Goal: Information Seeking & Learning: Learn about a topic

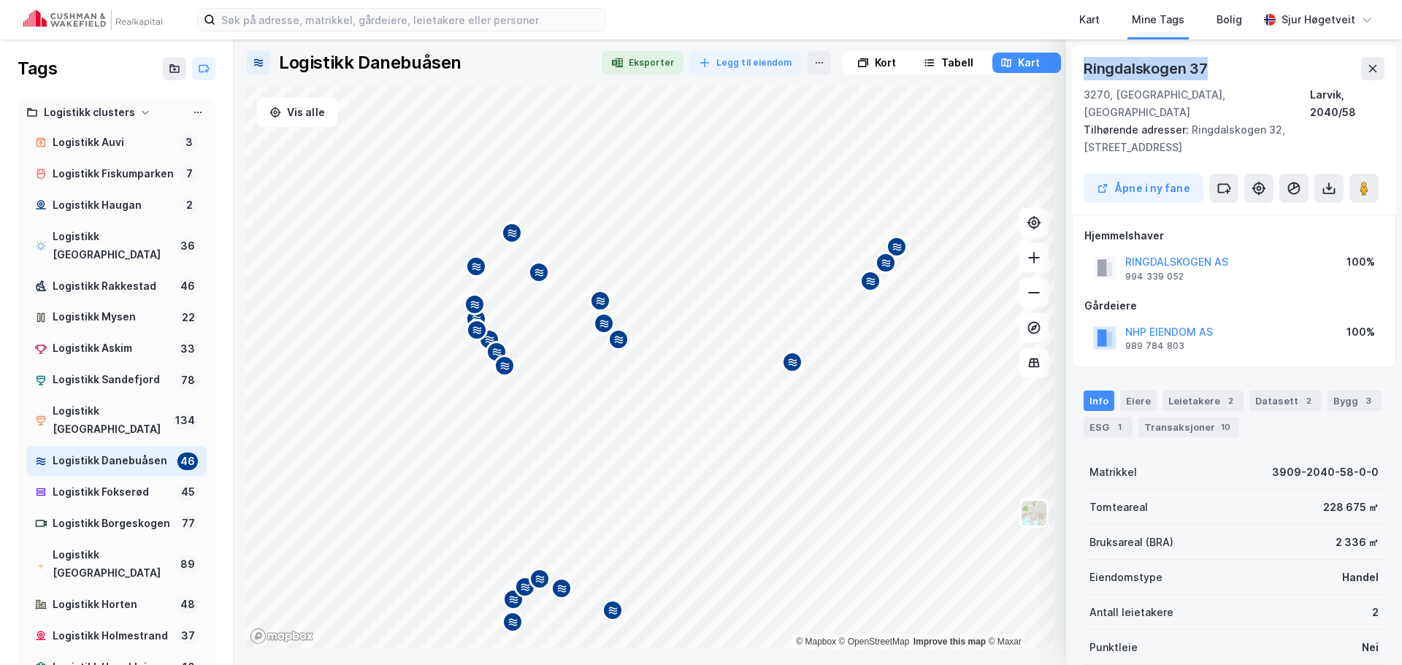
scroll to position [146, 0]
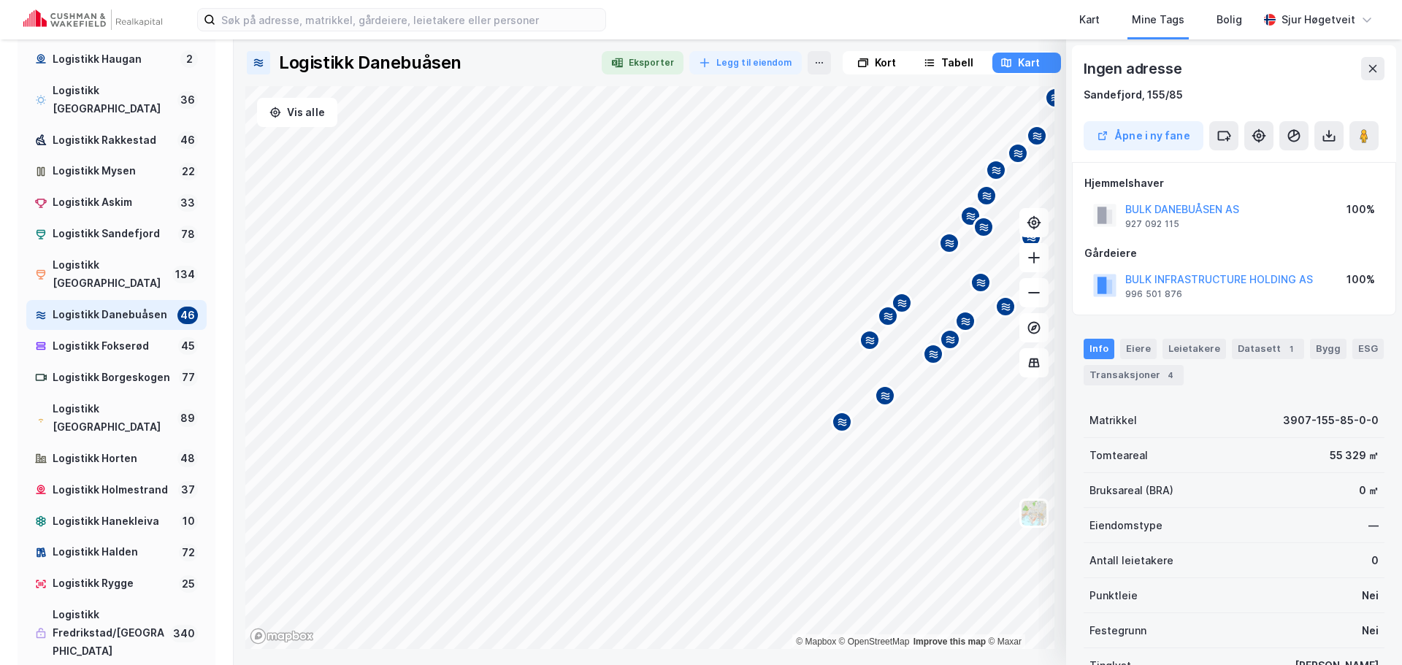
click at [832, 432] on div "Map marker" at bounding box center [842, 422] width 22 height 22
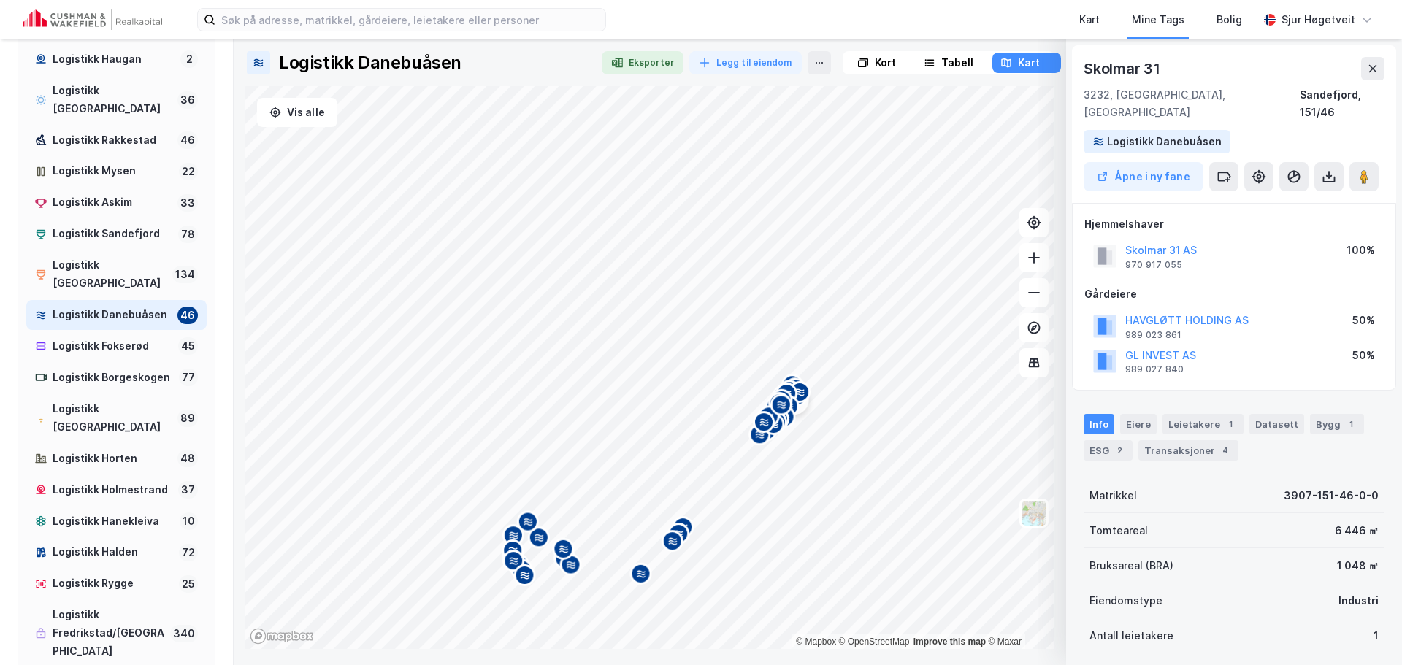
drag, startPoint x: 839, startPoint y: 283, endPoint x: 796, endPoint y: 414, distance: 138.1
click at [796, 414] on div "Map marker" at bounding box center [785, 417] width 22 height 22
drag, startPoint x: 867, startPoint y: 59, endPoint x: 878, endPoint y: 58, distance: 10.2
click at [867, 58] on div "Kort" at bounding box center [877, 63] width 66 height 20
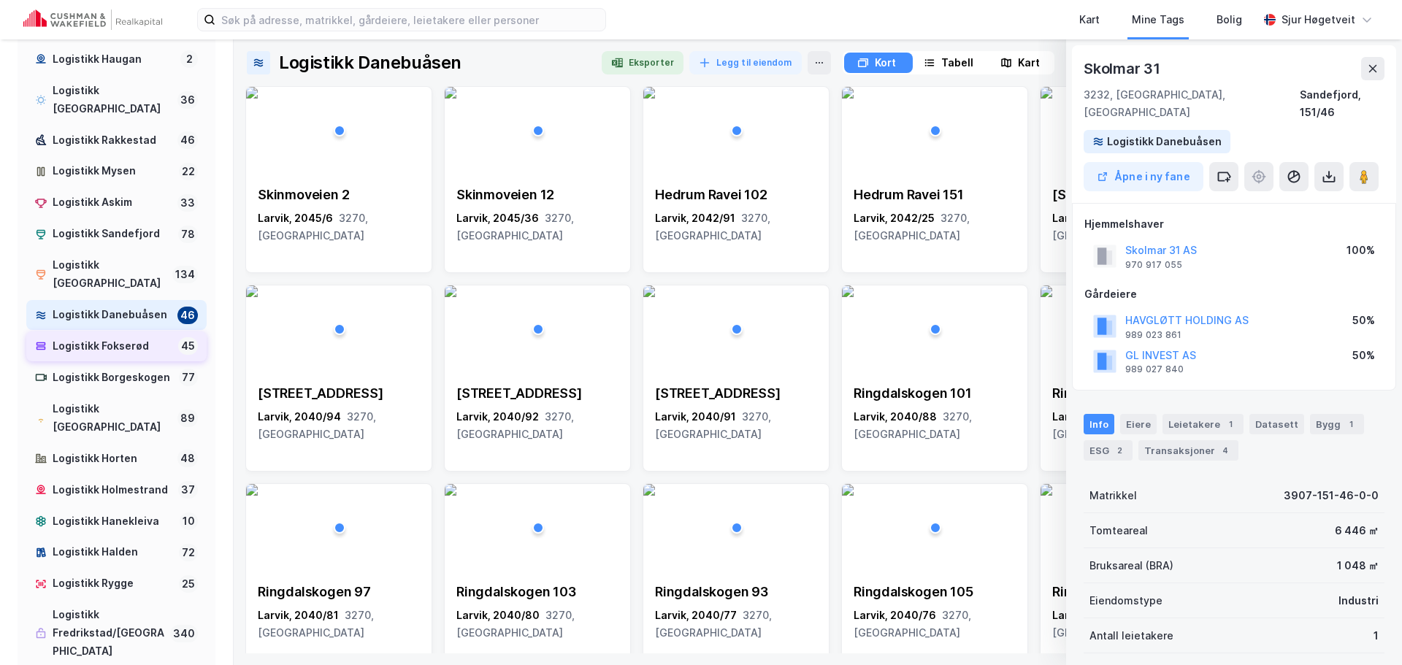
click at [123, 345] on div "Logistikk Fokserød" at bounding box center [113, 346] width 120 height 18
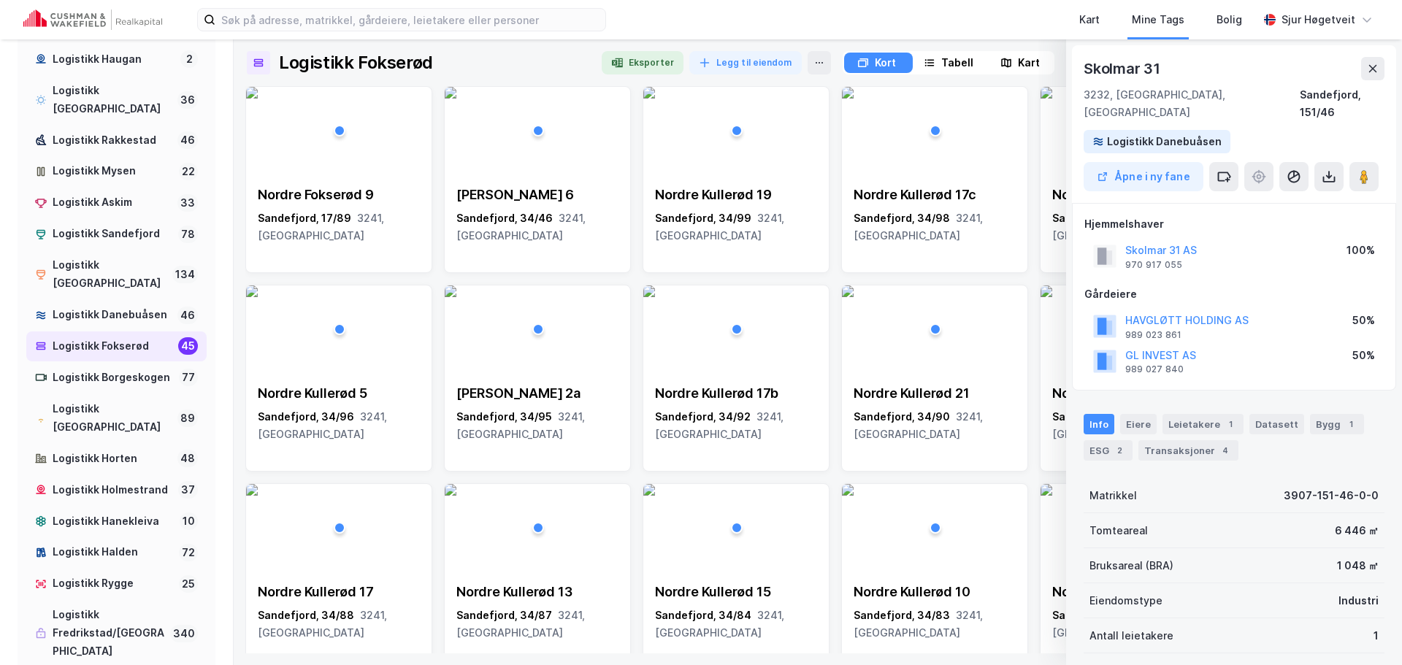
click at [1029, 61] on div "Kart" at bounding box center [1029, 63] width 22 height 18
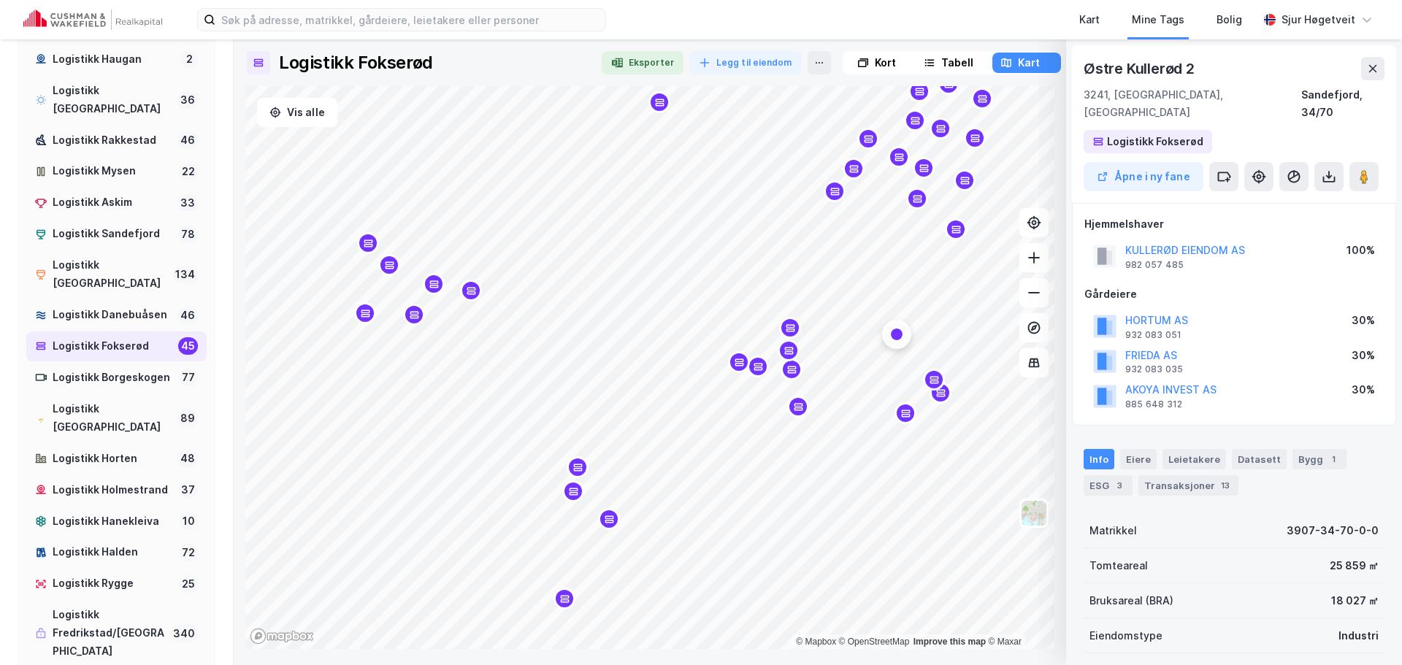
click at [1102, 62] on div "Østre Kullerød 2" at bounding box center [1140, 68] width 114 height 23
drag, startPoint x: 1102, startPoint y: 62, endPoint x: 1200, endPoint y: 61, distance: 97.8
click at [1200, 61] on div "Østre Kullerød 2" at bounding box center [1233, 68] width 301 height 23
copy div "Østre Kullerød 2"
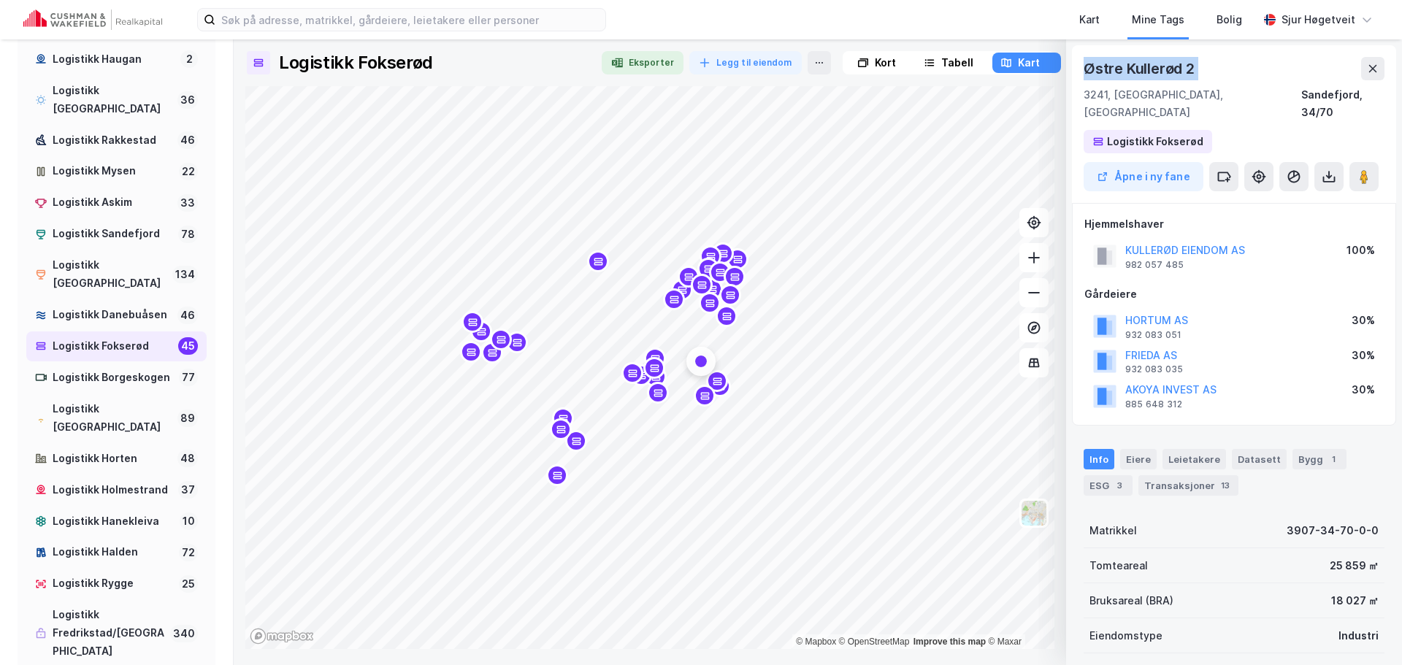
drag, startPoint x: 919, startPoint y: 259, endPoint x: 673, endPoint y: 330, distance: 256.0
click at [722, 320] on icon "Map marker" at bounding box center [726, 315] width 9 height 7
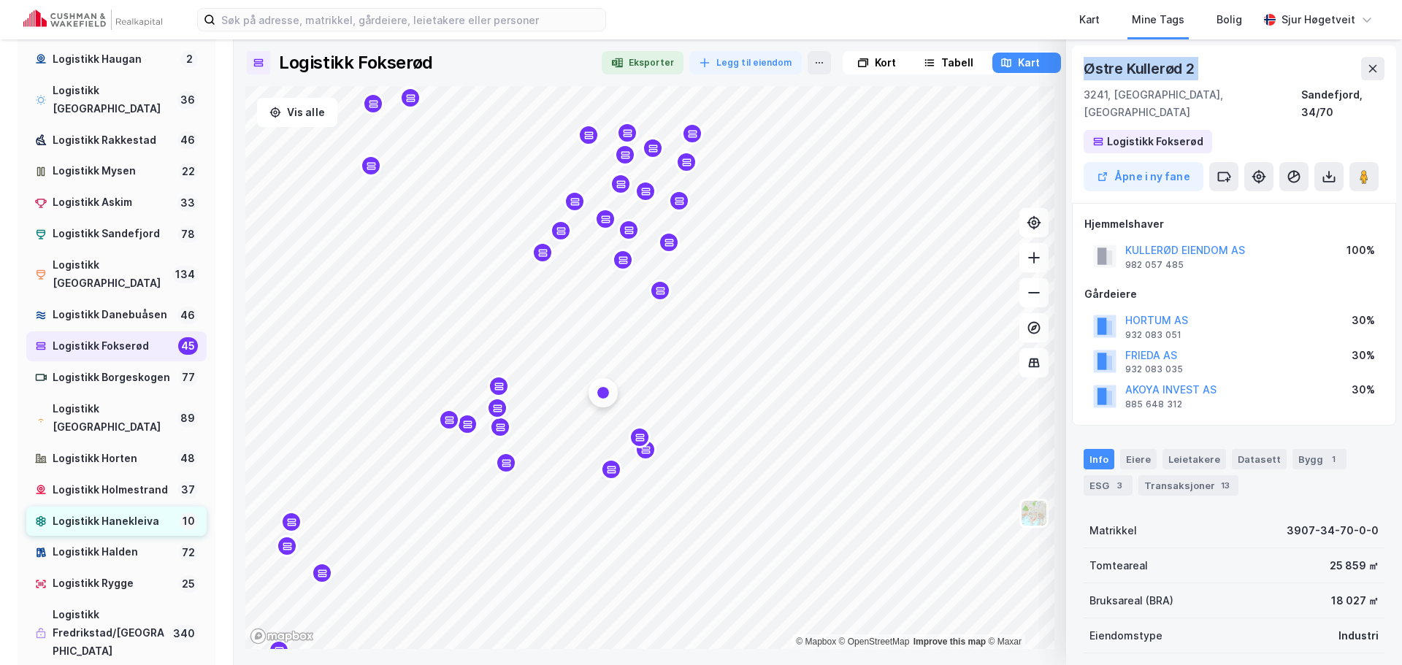
click at [147, 531] on div "Logistikk Hanekleiva" at bounding box center [113, 521] width 121 height 18
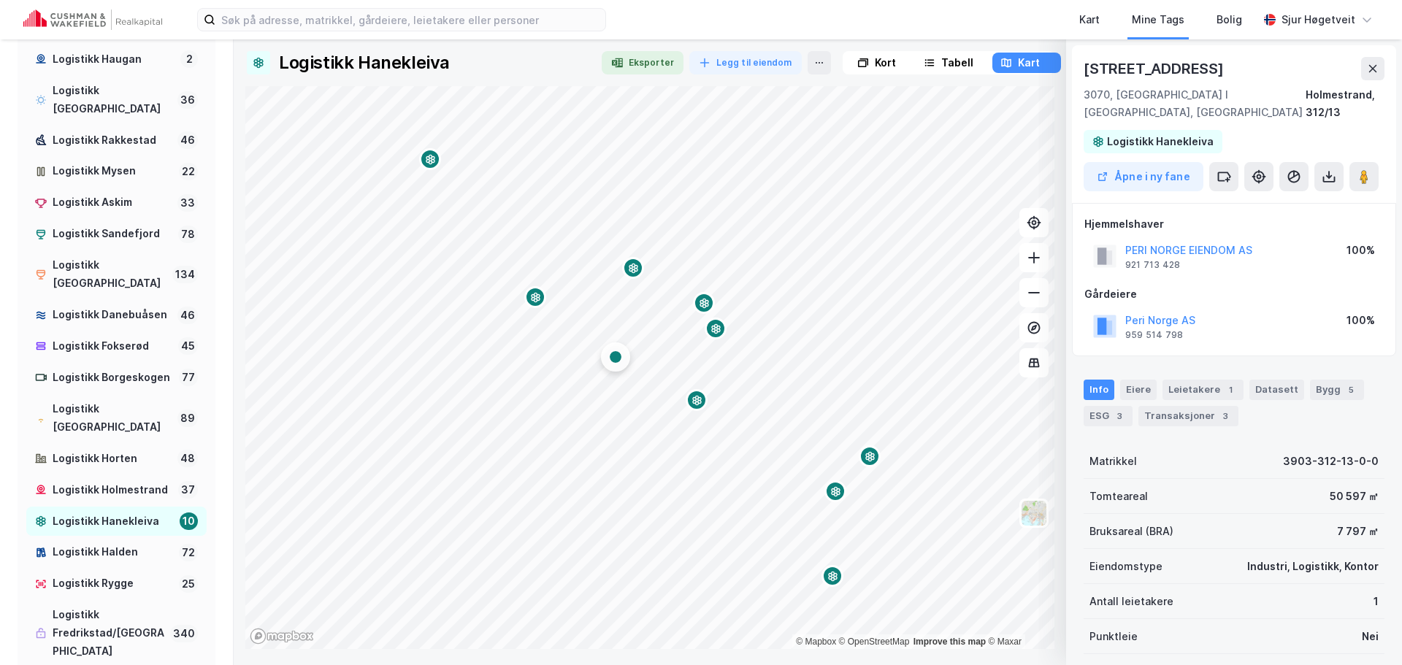
click at [1119, 61] on div "[STREET_ADDRESS]" at bounding box center [1154, 68] width 143 height 23
drag, startPoint x: 1119, startPoint y: 61, endPoint x: 1175, endPoint y: 61, distance: 55.5
click at [1175, 61] on div "[STREET_ADDRESS]" at bounding box center [1154, 68] width 143 height 23
copy div "[STREET_ADDRESS]"
click at [113, 306] on div "Logistikk Danebuåsen" at bounding box center [112, 315] width 119 height 18
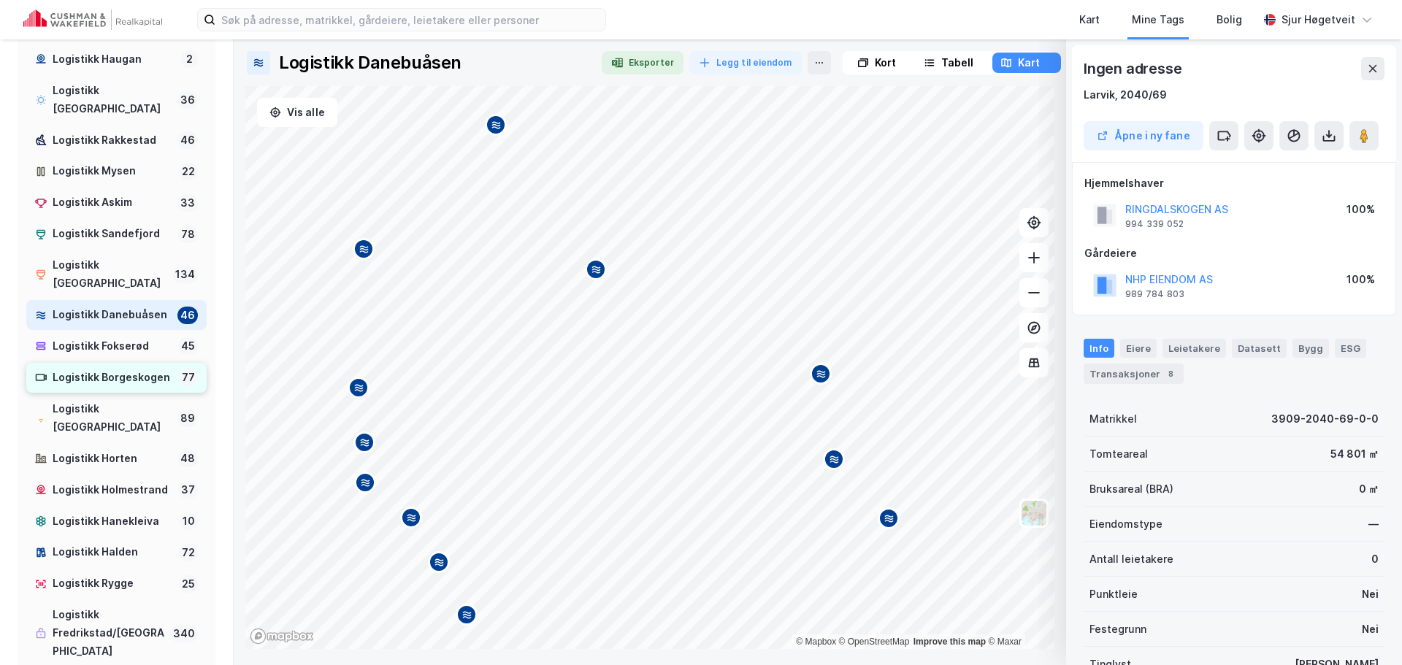
scroll to position [219, 0]
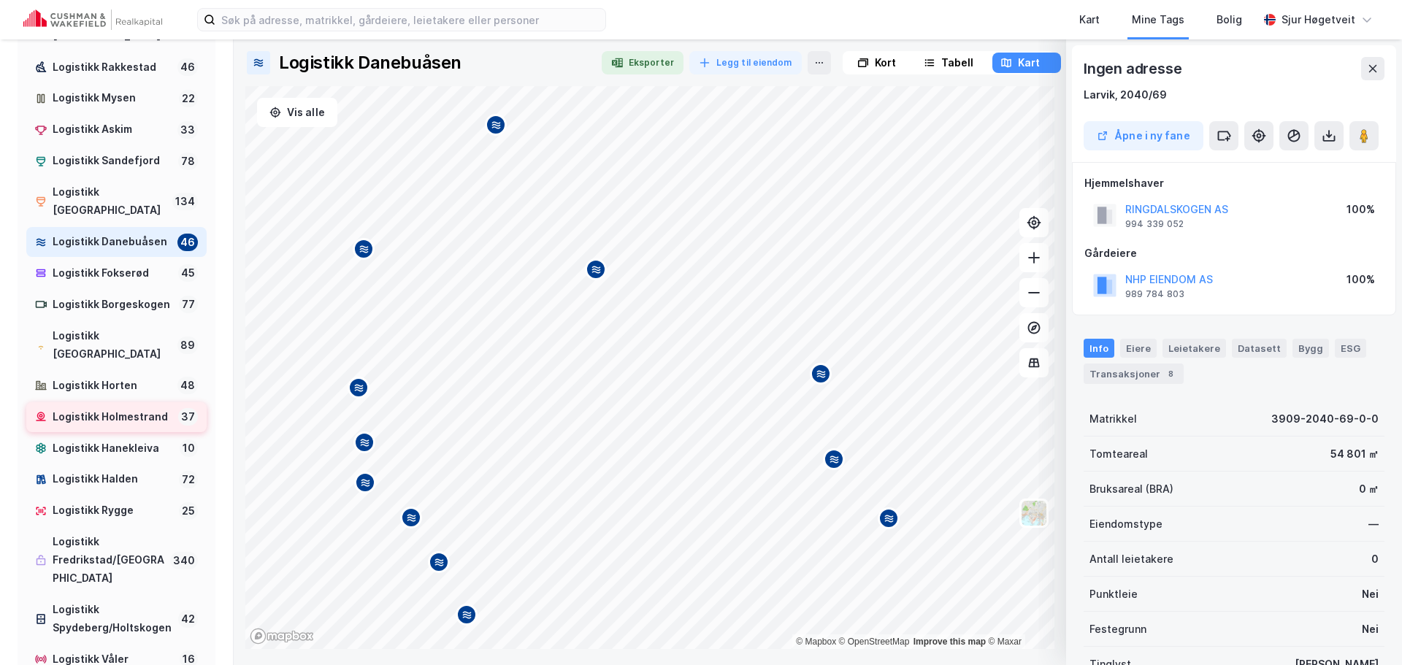
click at [139, 426] on div "Logistikk Holmestrand" at bounding box center [113, 417] width 120 height 18
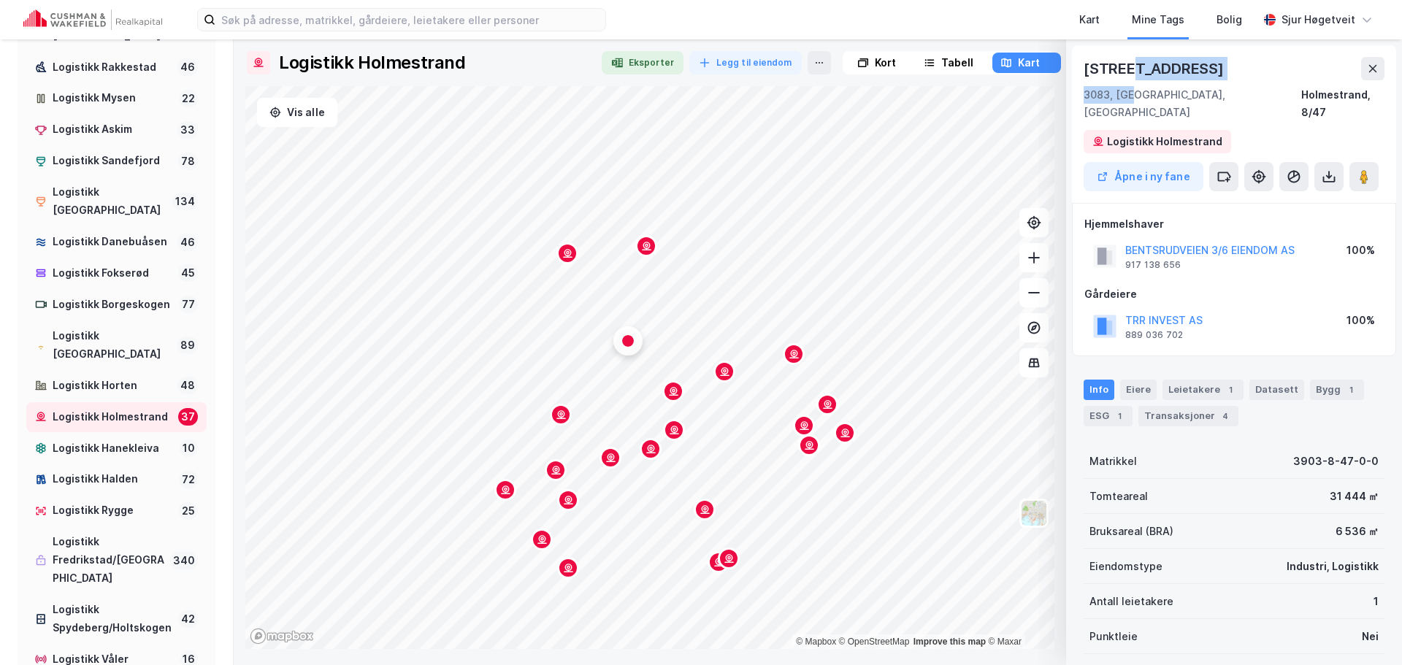
click at [1132, 84] on div "[STREET_ADDRESS]" at bounding box center [1233, 89] width 301 height 64
click at [1132, 69] on div "[STREET_ADDRESS]" at bounding box center [1154, 68] width 143 height 23
drag, startPoint x: 1132, startPoint y: 69, endPoint x: 1230, endPoint y: 66, distance: 98.6
click at [1230, 66] on div "[STREET_ADDRESS]" at bounding box center [1233, 68] width 301 height 23
click at [137, 378] on div "Logistikk Horten" at bounding box center [112, 386] width 119 height 18
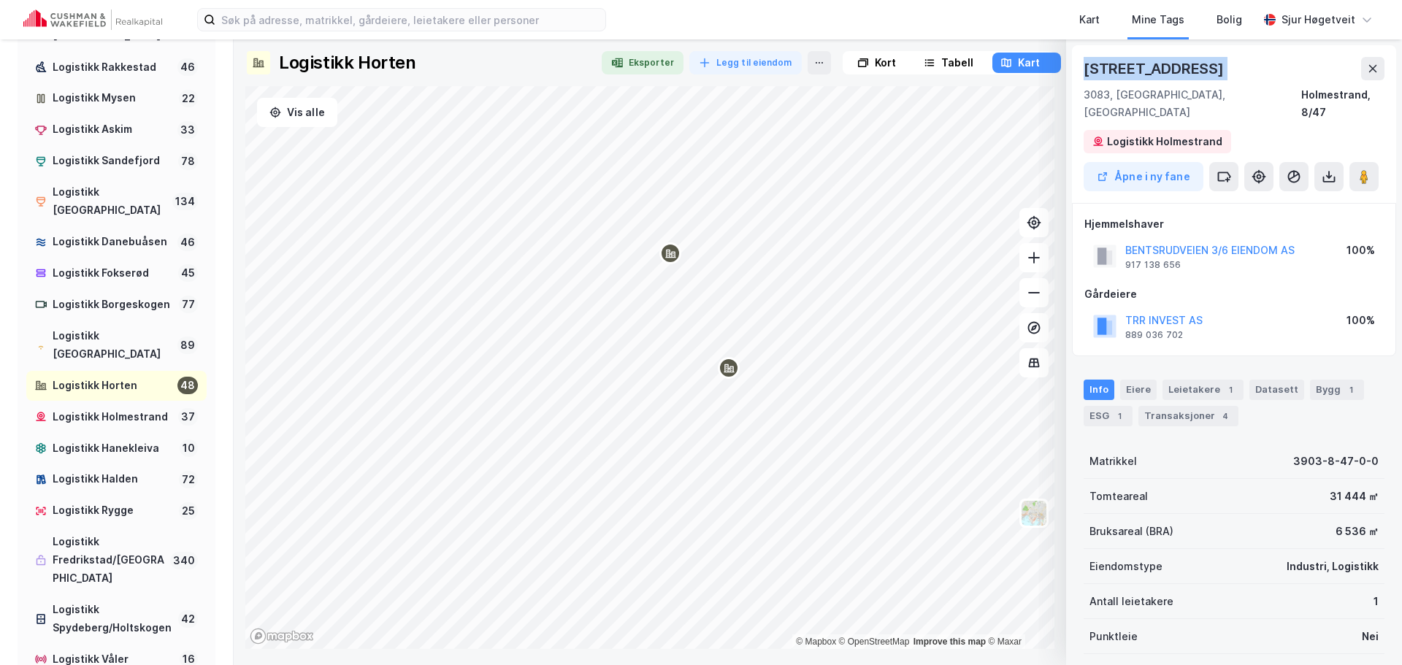
click at [732, 377] on div "Map marker" at bounding box center [729, 368] width 22 height 22
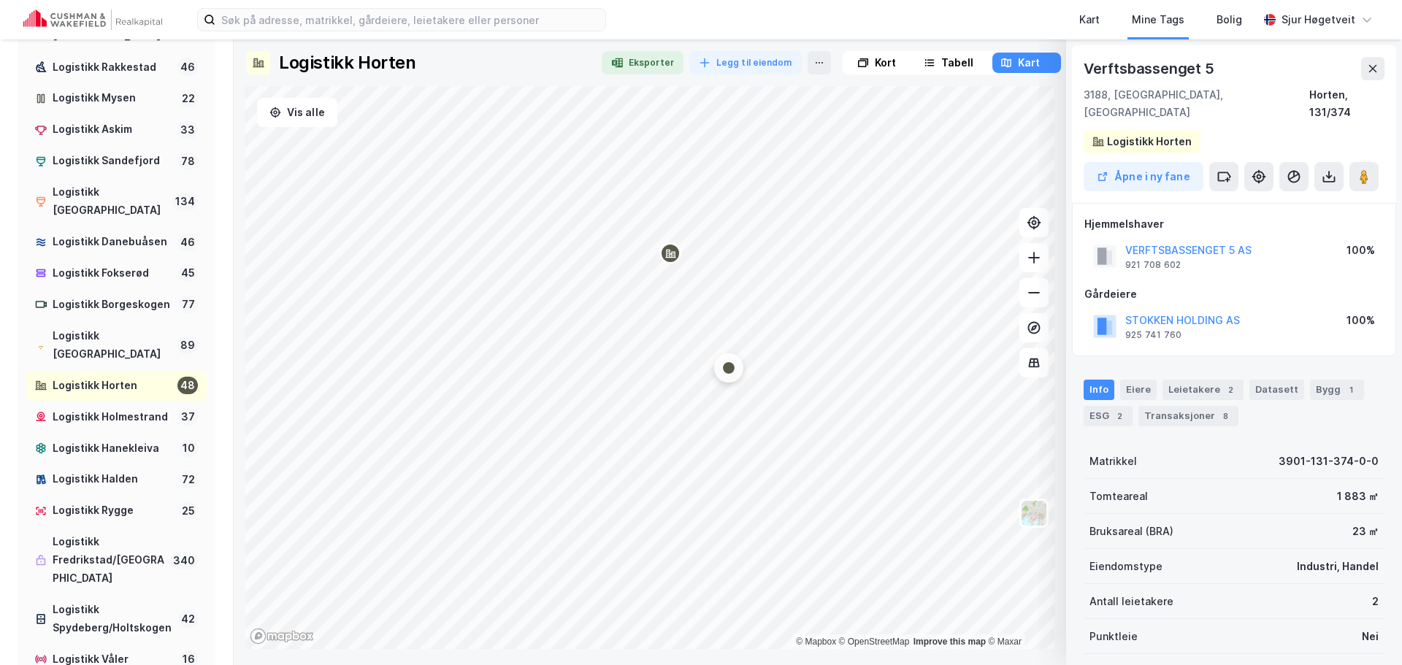
click at [1125, 69] on div "Verftsbassenget 5" at bounding box center [1150, 68] width 134 height 23
drag, startPoint x: 1169, startPoint y: 69, endPoint x: 1232, endPoint y: 68, distance: 62.8
click at [1232, 68] on div "Verftsbassenget 5" at bounding box center [1233, 68] width 301 height 23
copy div "Verftsbassenget 5"
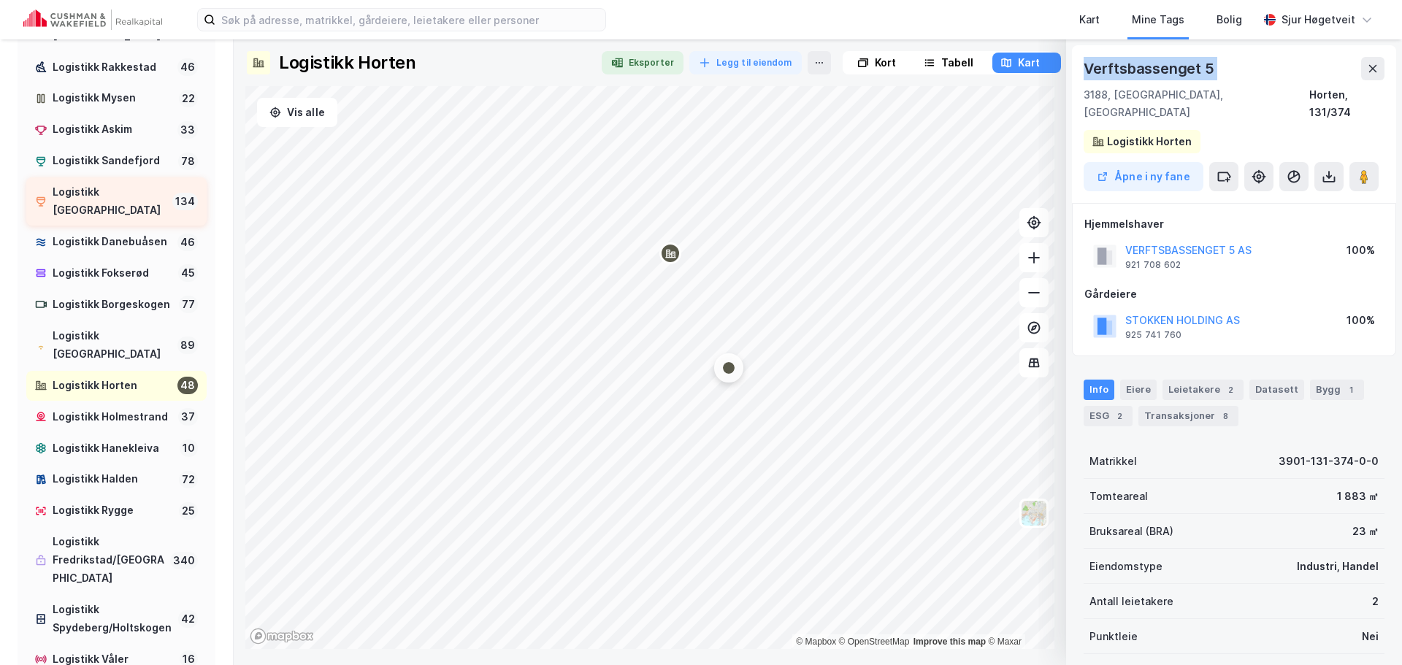
click at [137, 193] on div "Logistikk [GEOGRAPHIC_DATA]" at bounding box center [110, 201] width 114 height 37
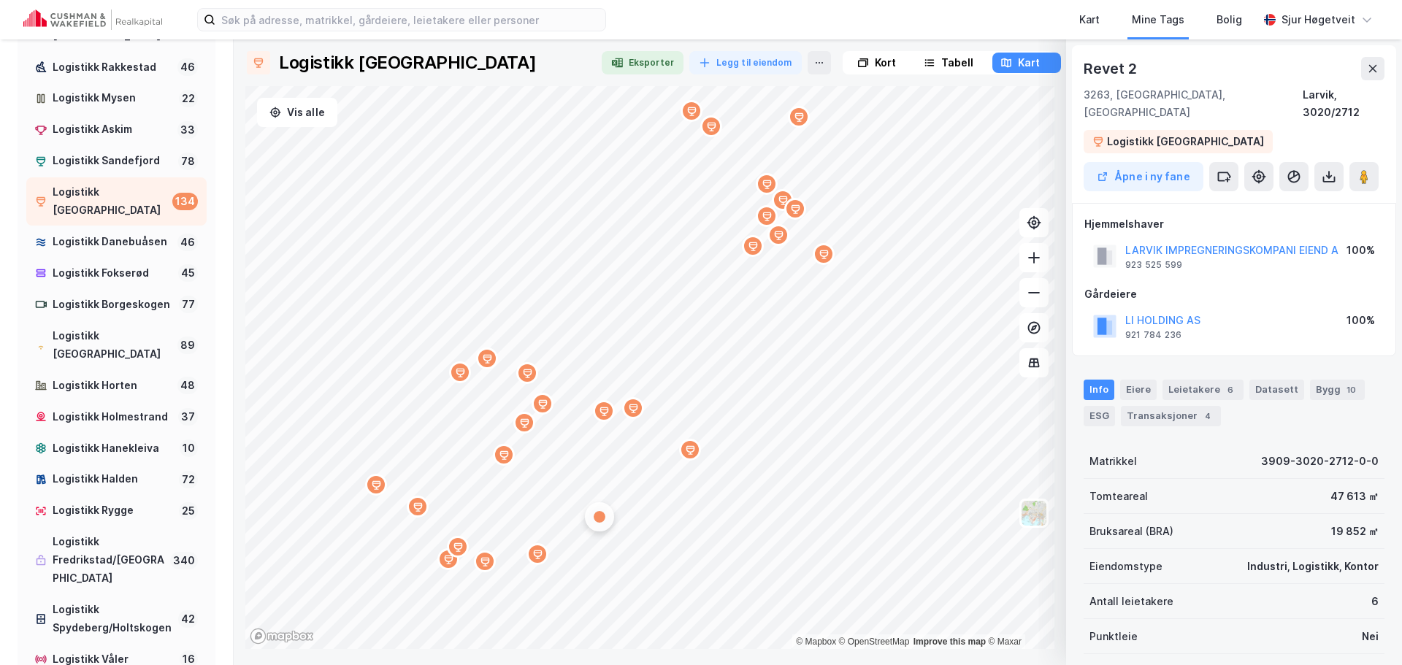
click at [1105, 67] on div "Revet 2" at bounding box center [1111, 68] width 56 height 23
drag, startPoint x: 1105, startPoint y: 67, endPoint x: 1144, endPoint y: 65, distance: 39.5
click at [1144, 65] on div "Revet 2" at bounding box center [1233, 68] width 301 height 23
copy div "Revet 2"
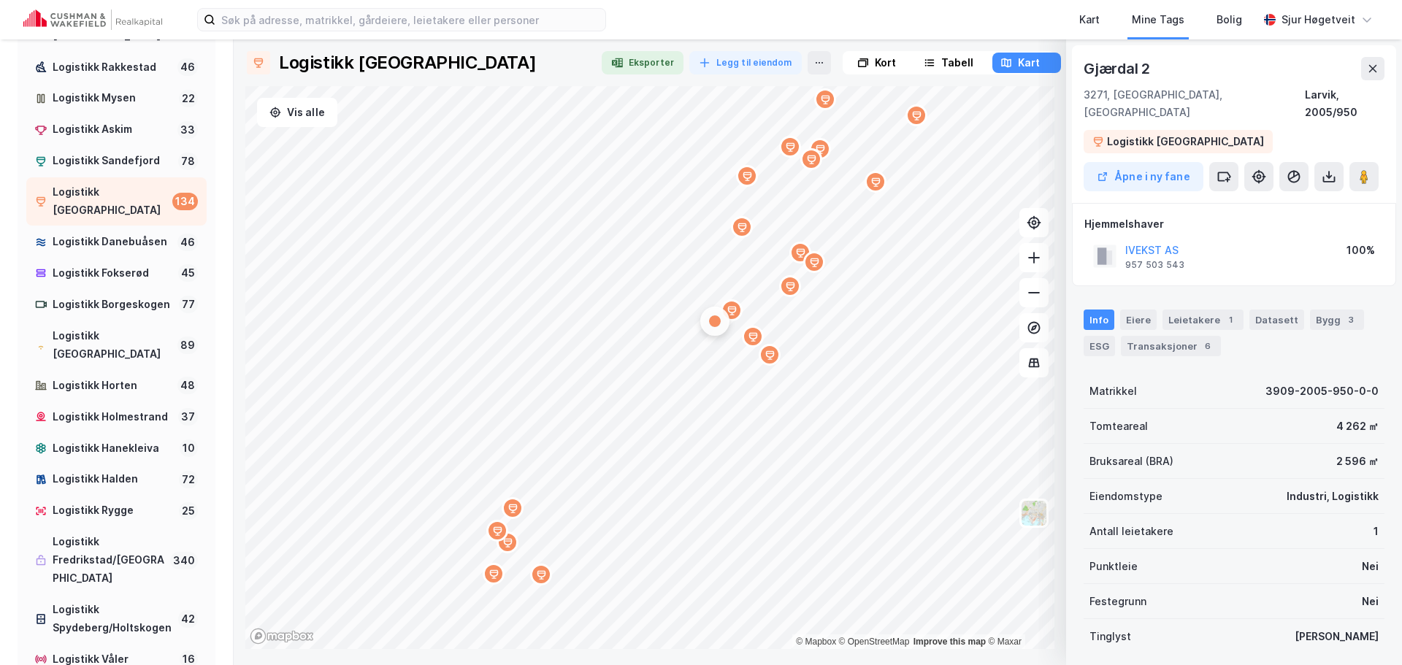
click at [1104, 72] on div "Gjærdal 2" at bounding box center [1117, 68] width 69 height 23
drag, startPoint x: 1104, startPoint y: 72, endPoint x: 1151, endPoint y: 65, distance: 47.2
click at [1150, 66] on div "Gjærdal 2" at bounding box center [1117, 68] width 69 height 23
copy div "Gjærdal 2"
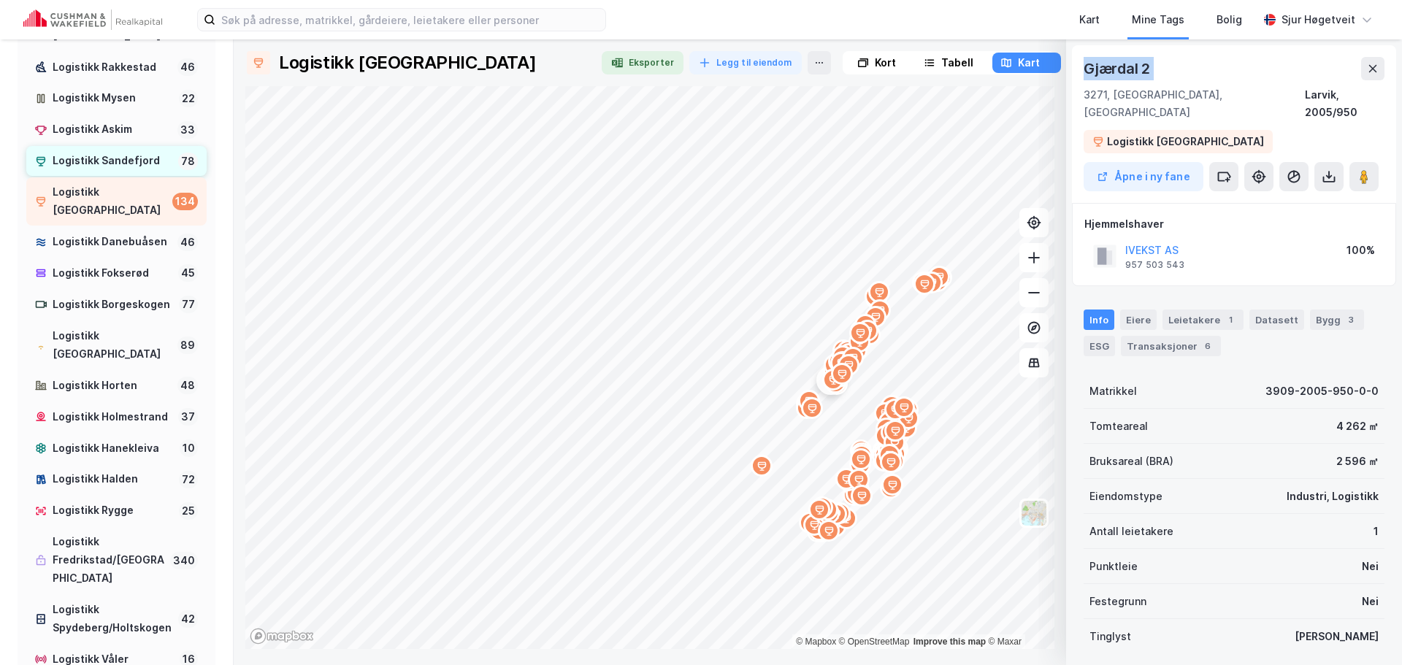
click at [142, 163] on div "Logistikk Sandefjord" at bounding box center [113, 161] width 120 height 18
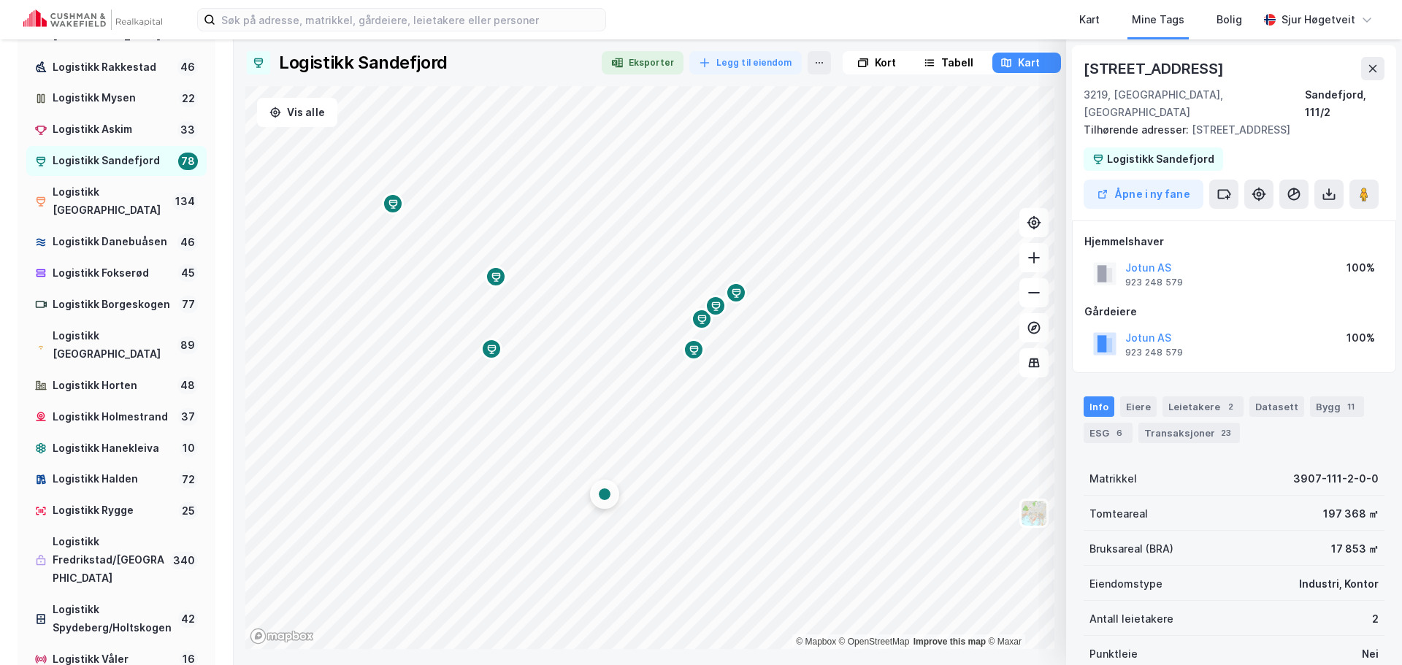
click at [757, 664] on html "Kart Mine Tags Bolig [PERSON_NAME] Tags Logistikk clusters Logistikk Auvi 3 Log…" at bounding box center [701, 332] width 1402 height 665
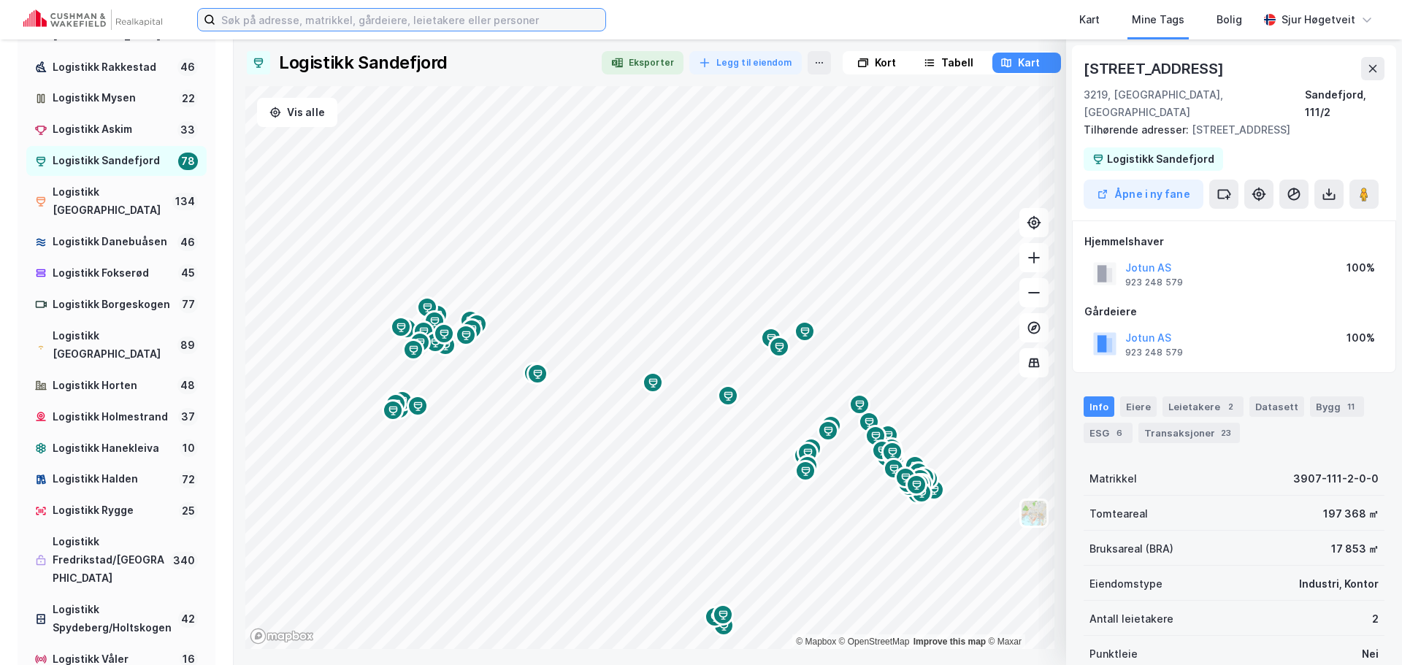
click at [352, 14] on input at bounding box center [410, 20] width 390 height 22
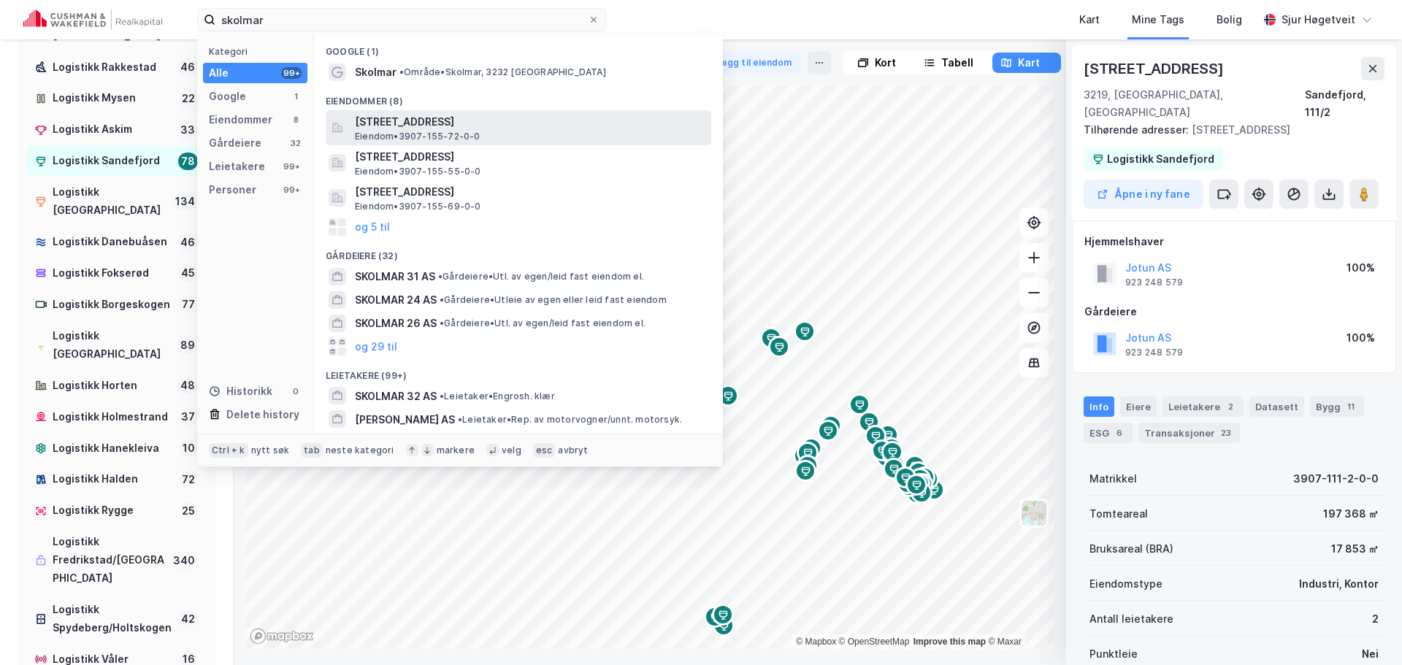
click at [549, 113] on span "[STREET_ADDRESS]" at bounding box center [530, 122] width 350 height 18
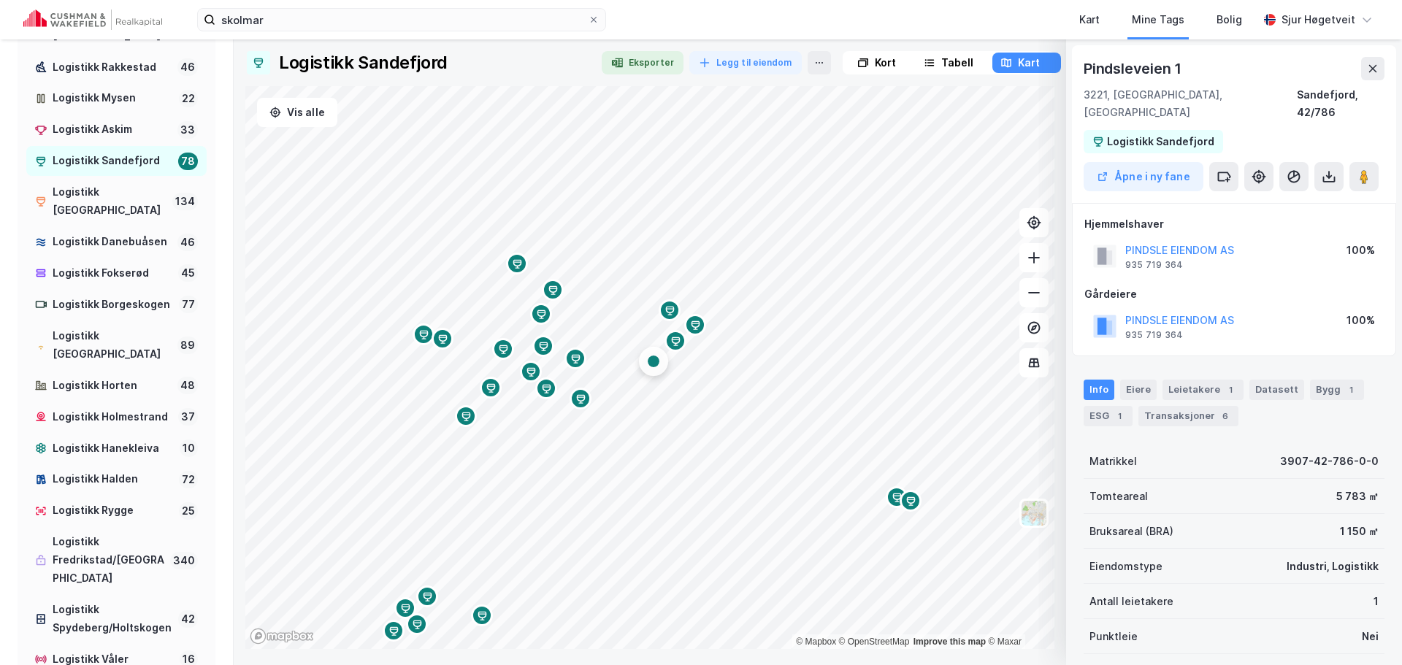
click at [1126, 65] on div "Pindsleveien 1" at bounding box center [1133, 68] width 101 height 23
drag, startPoint x: 1126, startPoint y: 65, endPoint x: 1191, endPoint y: 61, distance: 65.8
click at [1190, 63] on div "Pindsleveien 1" at bounding box center [1233, 68] width 301 height 23
copy div "Pindsleveien 1"
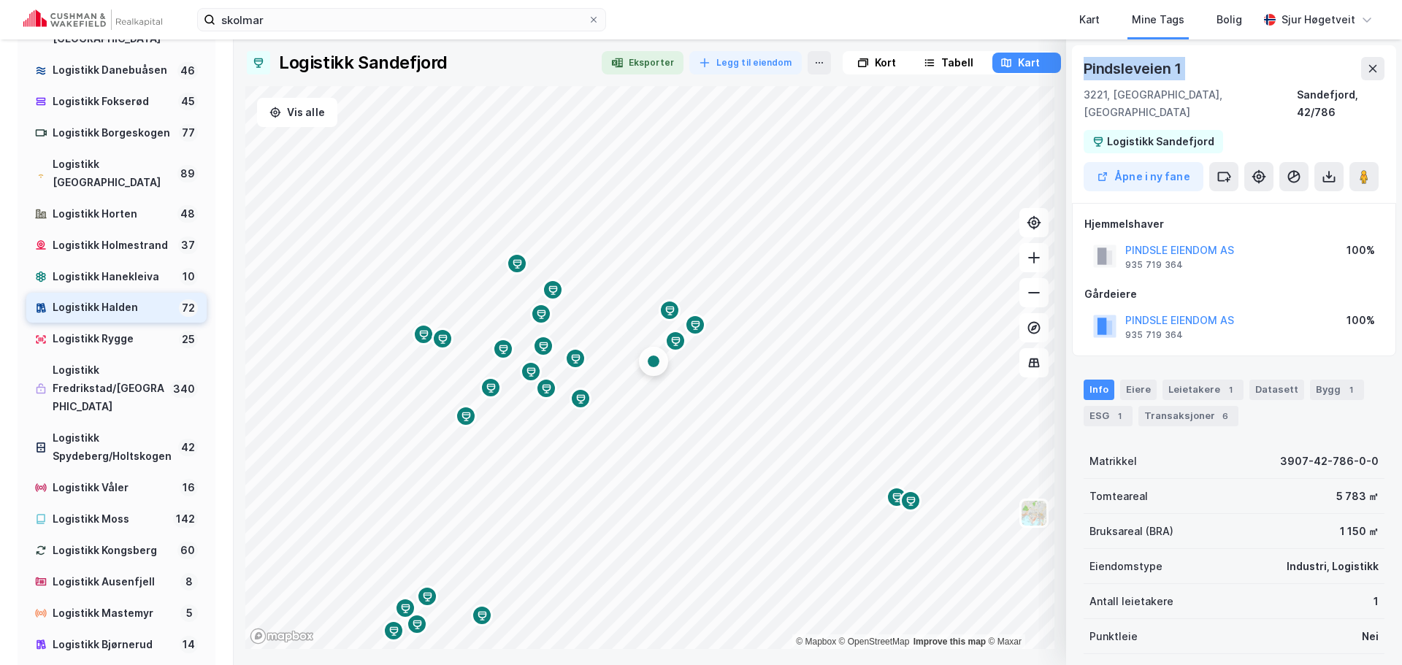
scroll to position [365, 0]
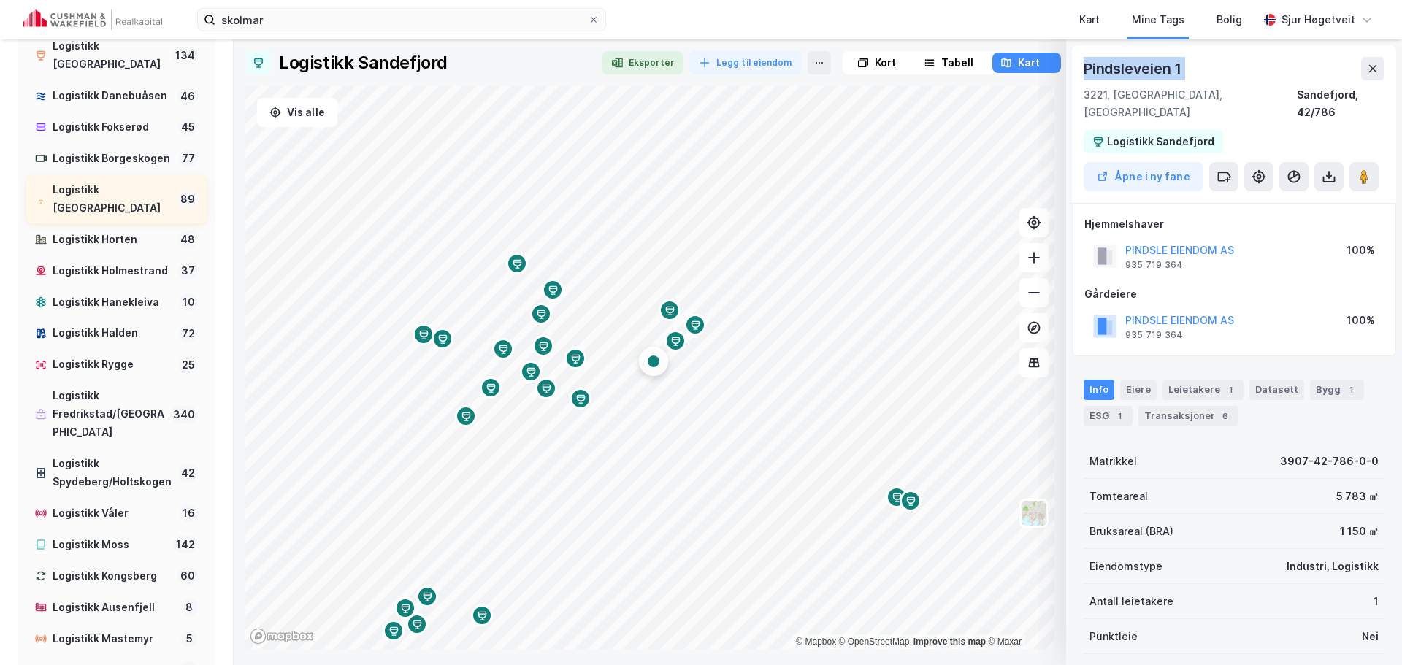
click at [145, 201] on div "Logistikk [GEOGRAPHIC_DATA]" at bounding box center [112, 199] width 119 height 37
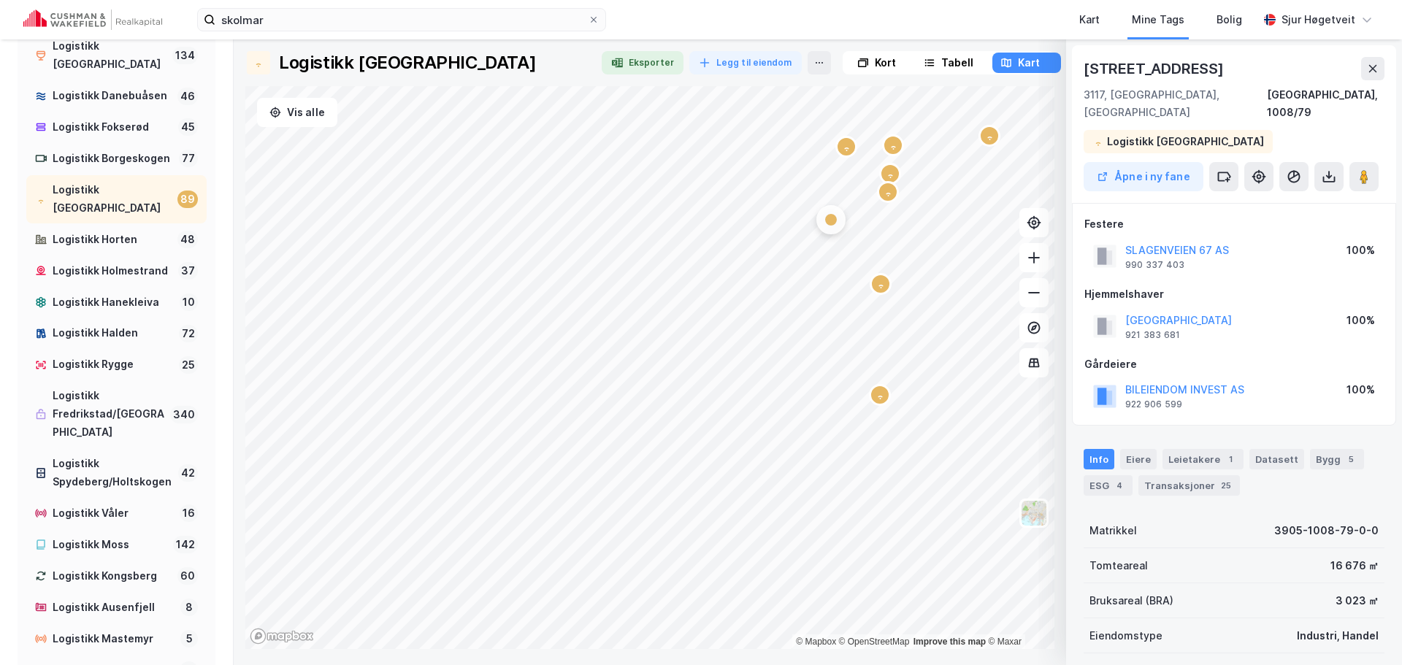
click at [1137, 63] on div "[STREET_ADDRESS]" at bounding box center [1154, 68] width 143 height 23
drag, startPoint x: 1137, startPoint y: 63, endPoint x: 1191, endPoint y: 69, distance: 55.1
click at [1191, 69] on div "[STREET_ADDRESS]" at bounding box center [1154, 68] width 143 height 23
copy div "[STREET_ADDRESS]"
click at [1365, 64] on button at bounding box center [1372, 68] width 23 height 23
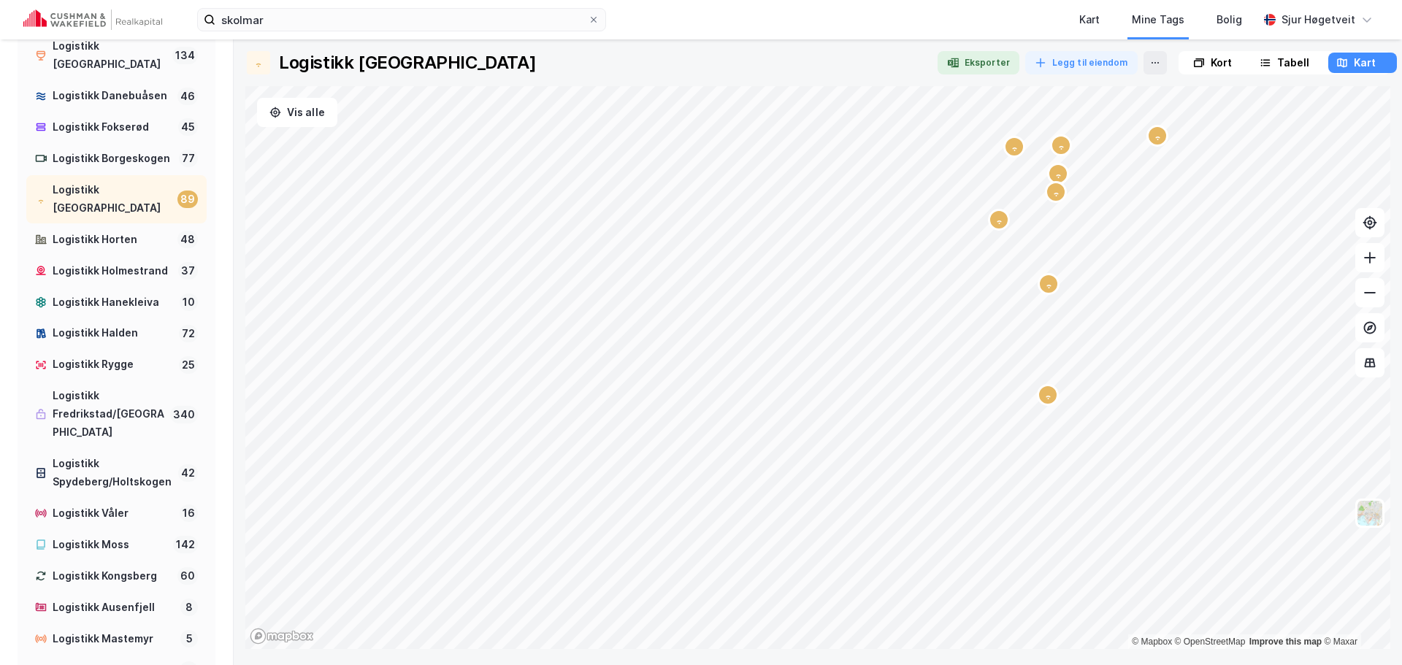
click at [67, 15] on img at bounding box center [92, 19] width 139 height 20
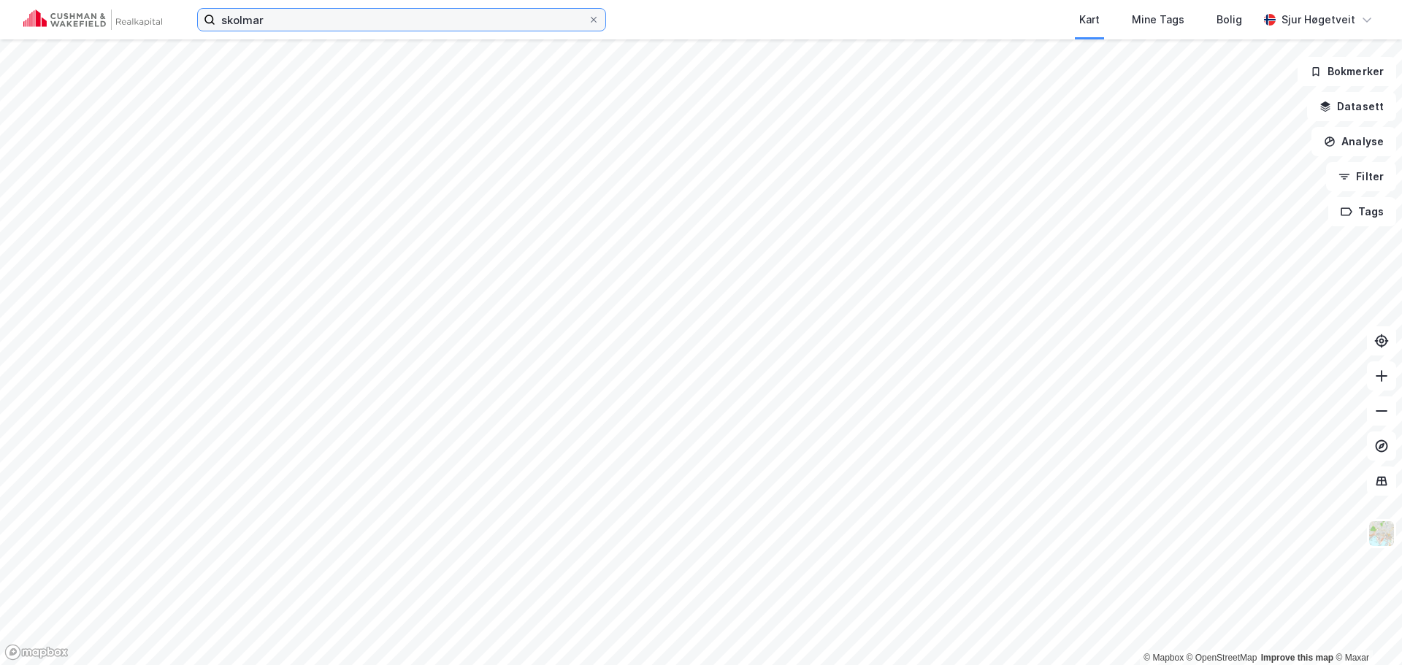
click at [470, 10] on input "skolmar" at bounding box center [401, 20] width 372 height 22
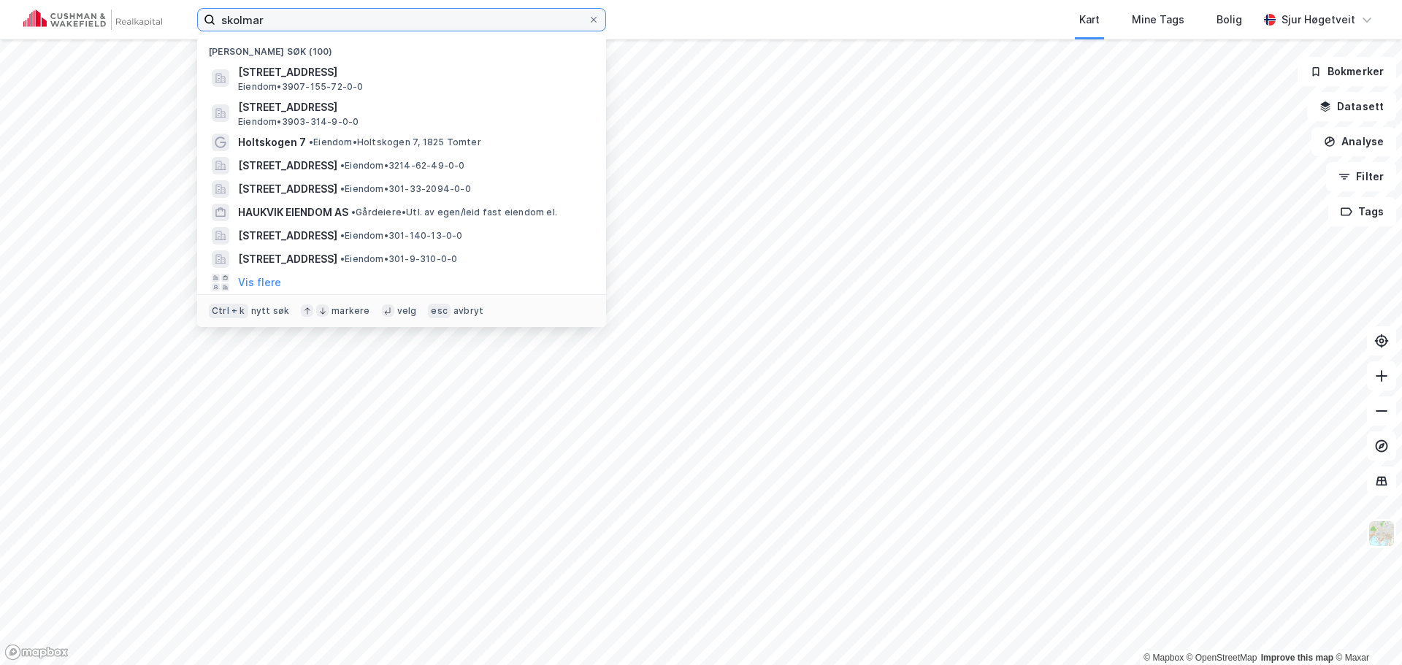
click at [470, 11] on input "skolmar" at bounding box center [401, 20] width 372 height 22
click at [469, 13] on input "skolmar" at bounding box center [401, 20] width 372 height 22
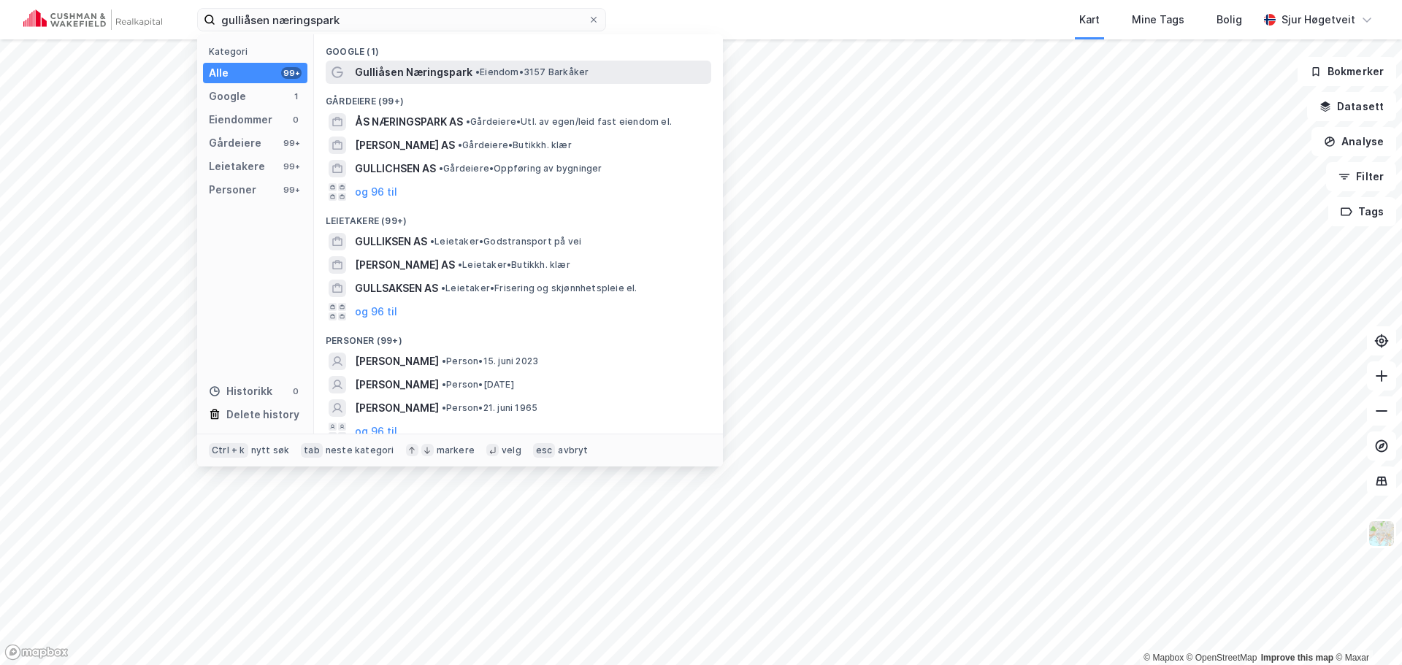
click at [485, 64] on div "Gulliåsen Næringspark • Eiendom • 3157 Barkåker" at bounding box center [531, 73] width 353 height 18
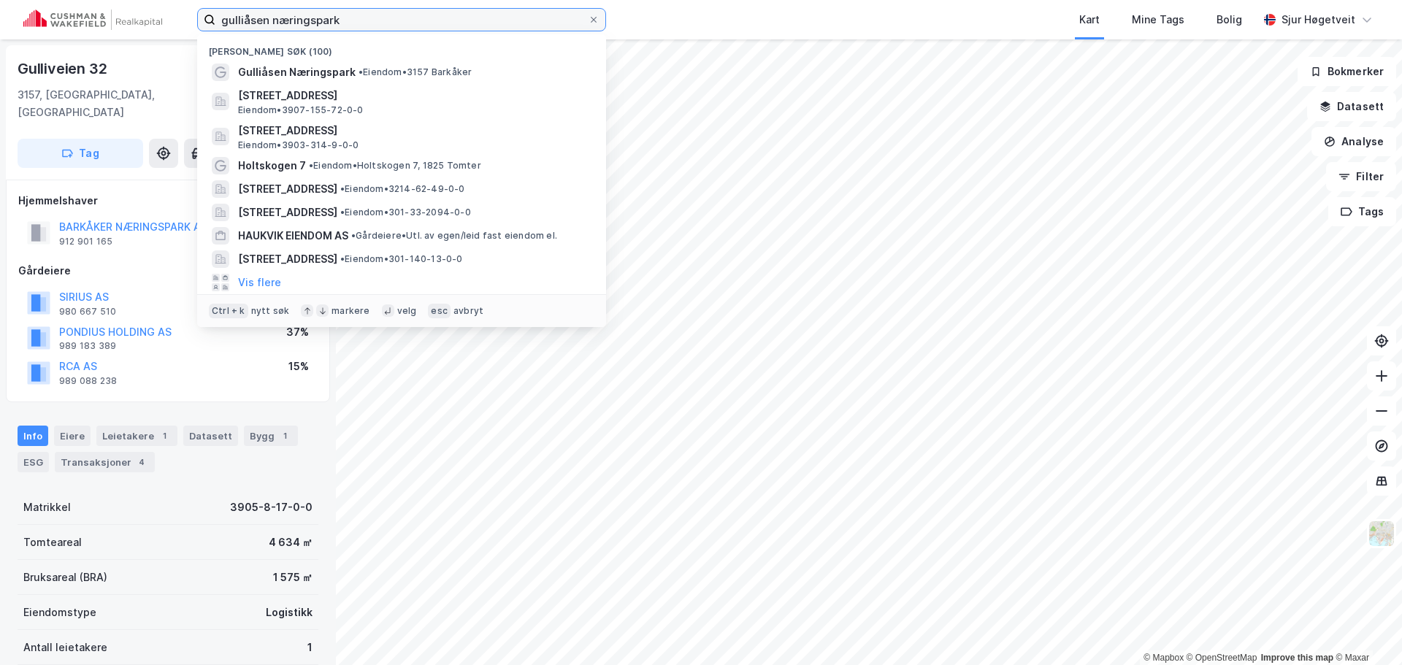
click at [321, 18] on input "gulliåsen næringspark" at bounding box center [401, 20] width 372 height 22
click at [320, 18] on input "gulliåsen næringspark" at bounding box center [401, 20] width 372 height 22
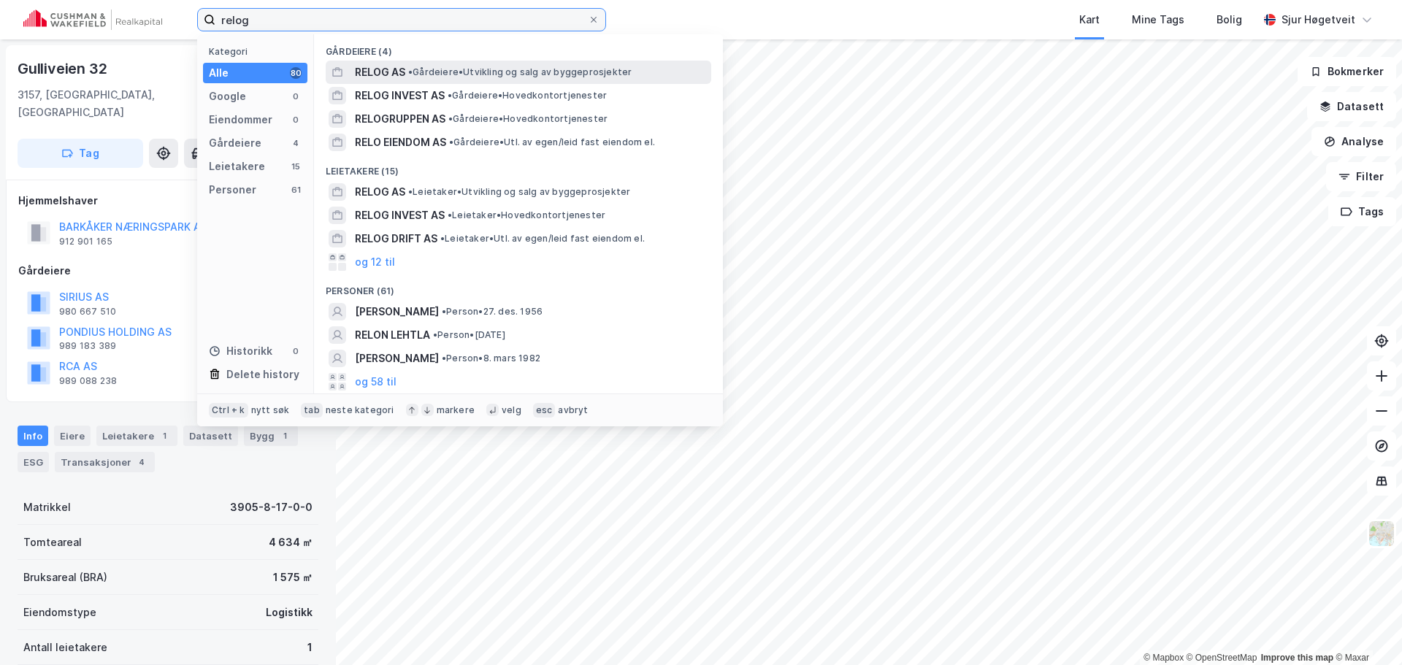
type input "relog"
click at [487, 74] on span "• Gårdeiere • [GEOGRAPHIC_DATA] og salg av byggeprosjekter" at bounding box center [519, 72] width 223 height 12
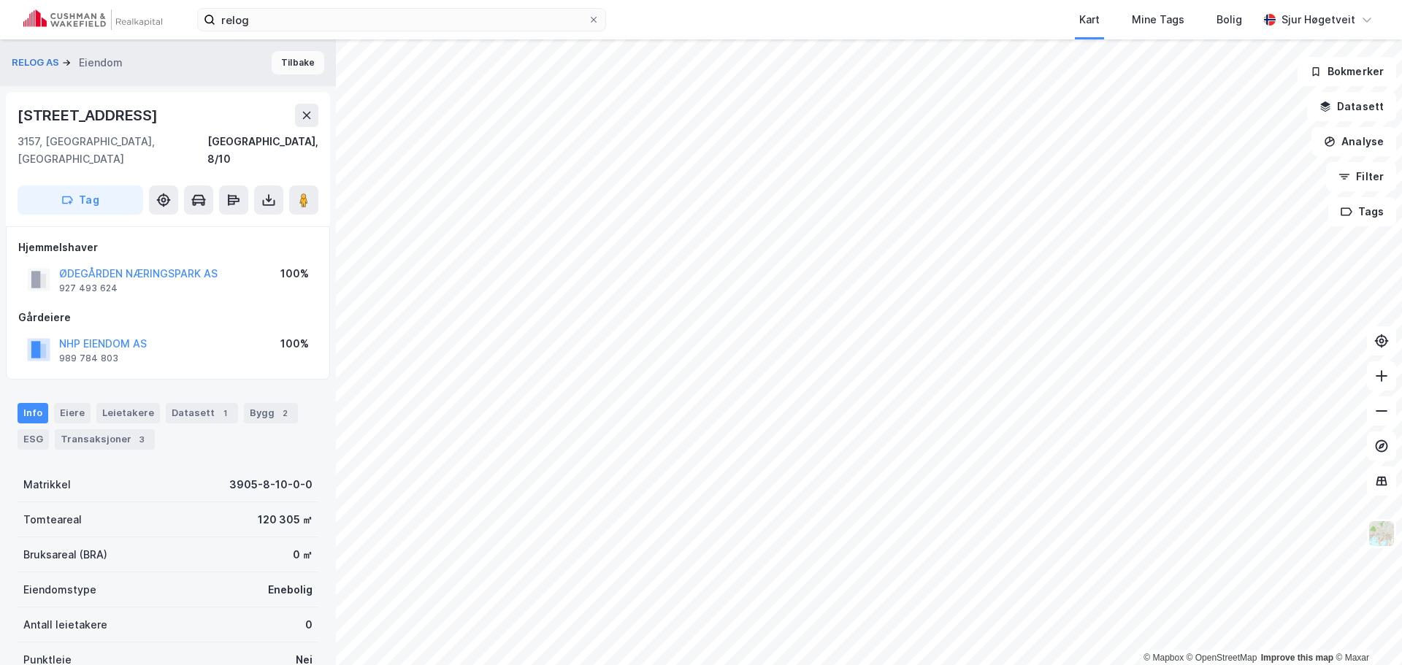
click at [290, 58] on button "Tilbake" at bounding box center [298, 62] width 53 height 23
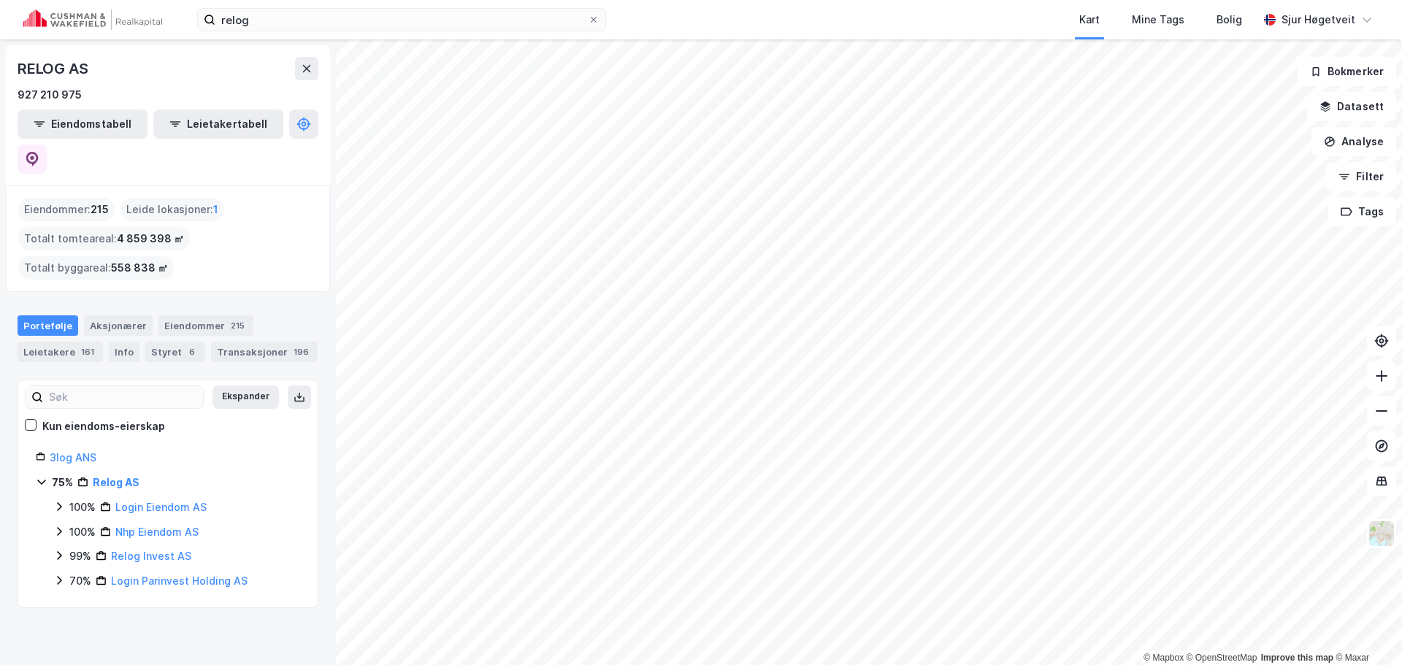
click at [851, 664] on html "relog Kart Mine Tags Bolig [PERSON_NAME] © Mapbox © OpenStreetMap Improve this …" at bounding box center [701, 332] width 1402 height 665
